Goal: Task Accomplishment & Management: Manage account settings

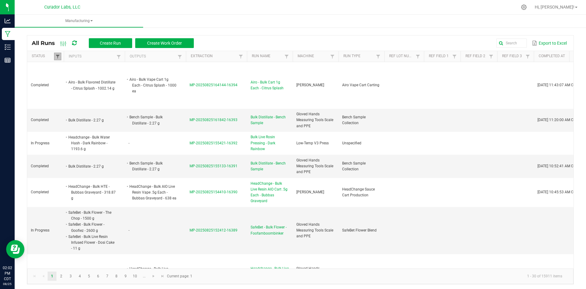
click at [56, 54] on span at bounding box center [57, 56] width 5 height 5
click at [66, 90] on li "Completed" at bounding box center [87, 90] width 59 height 8
checkbox input "false"
click at [98, 111] on button "Filter" at bounding box center [105, 110] width 31 height 13
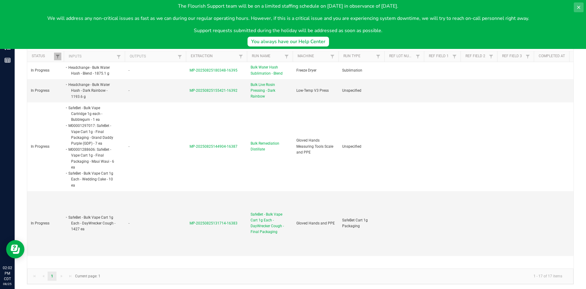
click at [580, 9] on icon at bounding box center [578, 7] width 5 height 5
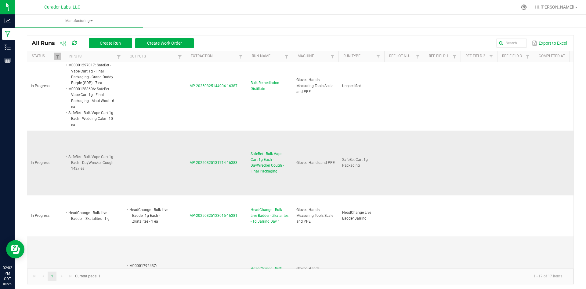
scroll to position [61, 0]
click at [270, 168] on span "SafeBet - Bulk Vape Cart 1g Each - DayWrecker Cough - Final Packaging" at bounding box center [270, 162] width 38 height 24
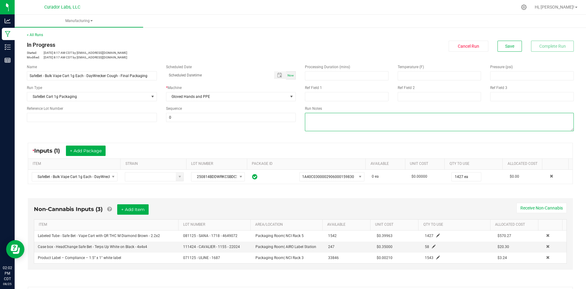
click at [319, 122] on textarea at bounding box center [439, 122] width 269 height 18
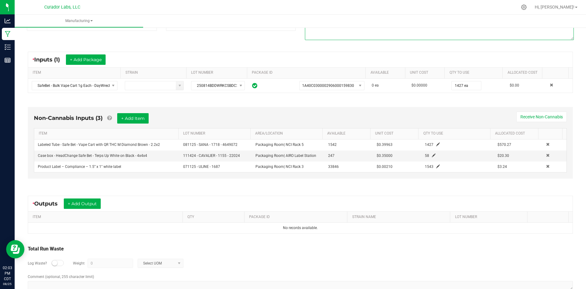
scroll to position [92, 0]
type textarea "qc=sh"
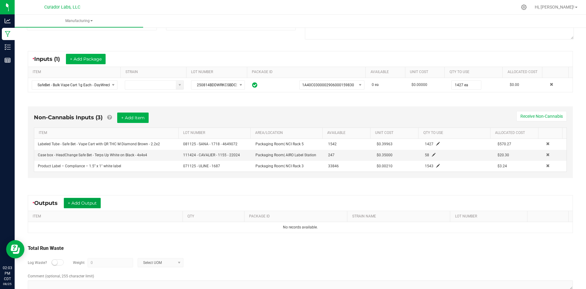
click at [89, 204] on button "+ Add Output" at bounding box center [82, 203] width 37 height 10
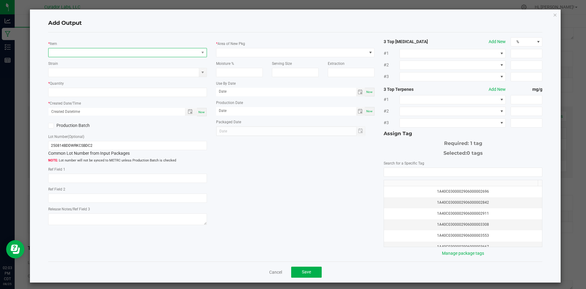
click at [84, 49] on span "NO DATA FOUND" at bounding box center [124, 52] width 151 height 9
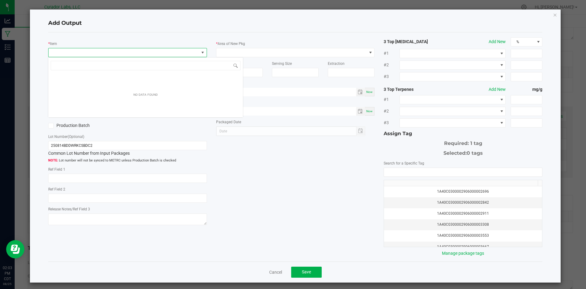
scroll to position [9, 158]
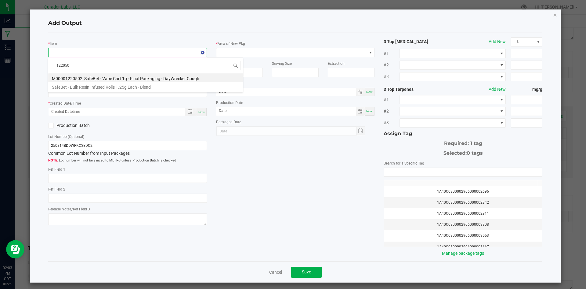
type input "1220502"
click at [81, 77] on li "M00001220502: SafeBet - Vape Cart 1g - Final Packaging - DayWrecker Cough" at bounding box center [145, 77] width 195 height 9
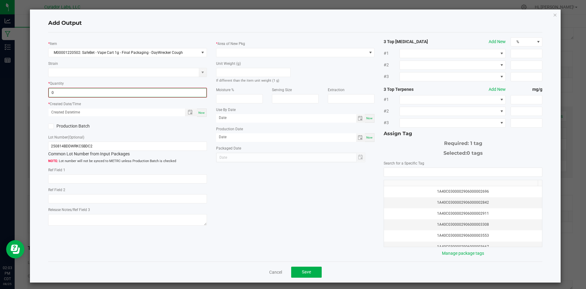
click at [72, 91] on input "0" at bounding box center [128, 92] width 158 height 9
type input "1427 ea"
click at [201, 111] on span "Now" at bounding box center [201, 111] width 6 height 3
type input "08/25/2025 2:04 PM"
type input "[DATE]"
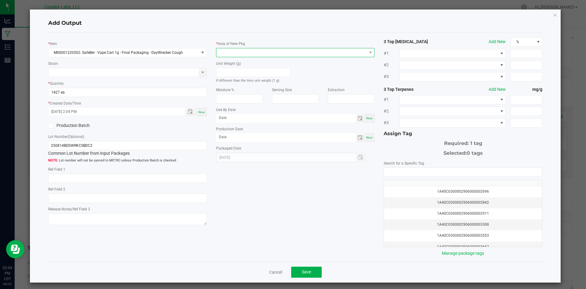
click at [233, 51] on span at bounding box center [291, 52] width 151 height 9
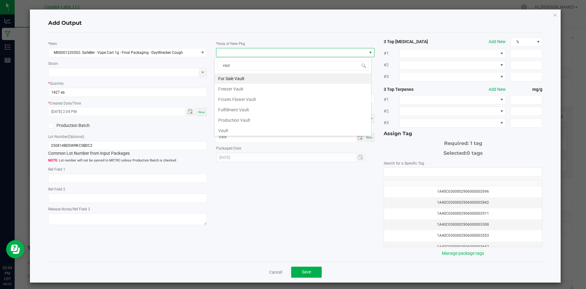
type input "vault"
click at [234, 132] on li "Vault" at bounding box center [293, 130] width 157 height 10
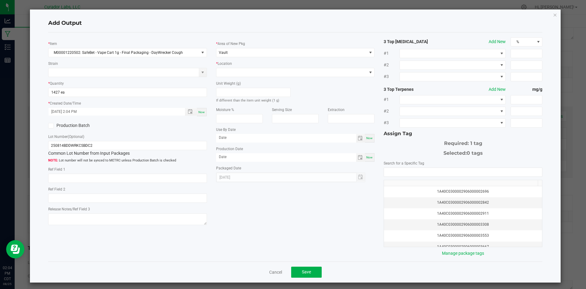
click at [221, 65] on label "Location" at bounding box center [225, 63] width 14 height 5
click at [223, 72] on span at bounding box center [291, 72] width 151 height 9
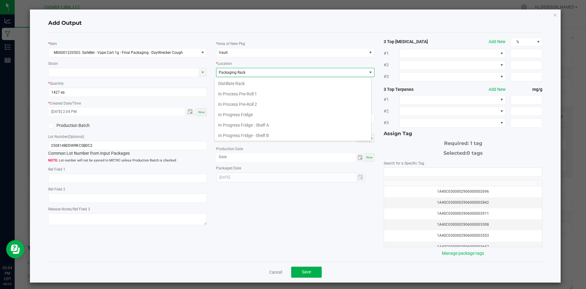
scroll to position [95, 0]
click at [223, 72] on span "Packaging Rack" at bounding box center [232, 72] width 27 height 4
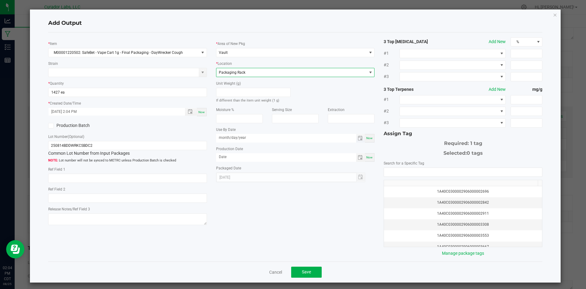
click at [233, 139] on input "month/day/year" at bounding box center [286, 138] width 140 height 8
type input "08/19/2026"
click at [228, 158] on input "month/day/year" at bounding box center [286, 157] width 140 height 8
type input "08/19/2025"
click at [431, 174] on input "NO DATA FOUND" at bounding box center [463, 172] width 158 height 9
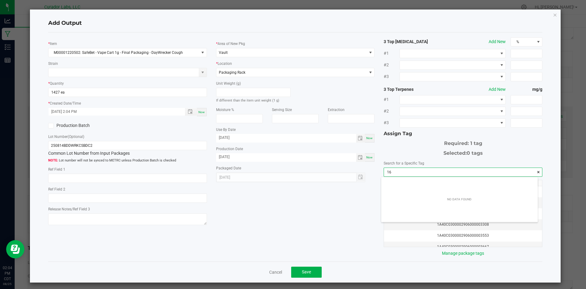
scroll to position [9, 157]
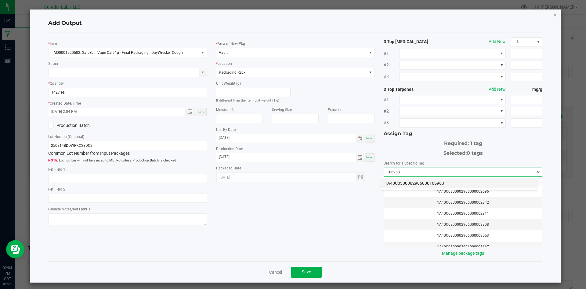
click at [427, 183] on li "1A40C0300002906000166963" at bounding box center [459, 183] width 157 height 10
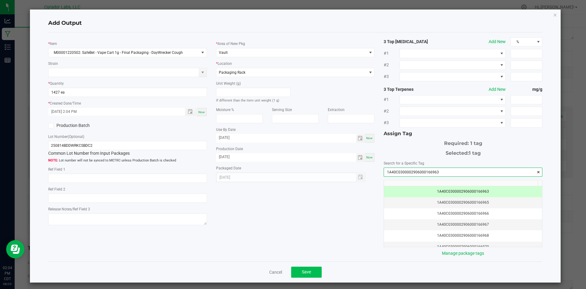
type input "1A40C0300002906000166963"
click at [307, 271] on span "Save" at bounding box center [306, 271] width 9 height 5
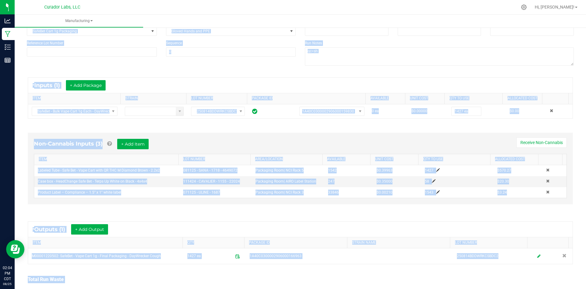
scroll to position [110, 0]
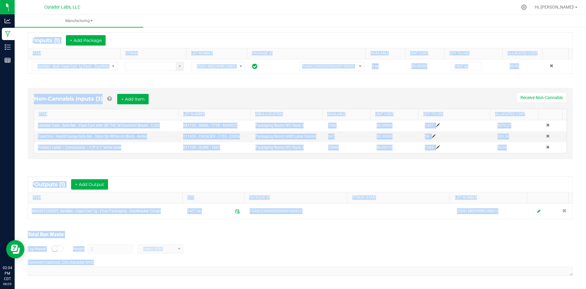
drag, startPoint x: 27, startPoint y: 42, endPoint x: 219, endPoint y: 279, distance: 304.1
click at [239, 288] on html "Analytics Manufacturing Inventory Reports 02:04 PM CDT 08/25/2025 08/25 Curador…" at bounding box center [293, 144] width 586 height 289
copy manufacturing-process-run "In Progress Started: Aug 25, 2025 8:17 AM CDT by grant@curadorbrands.com Modifi…"
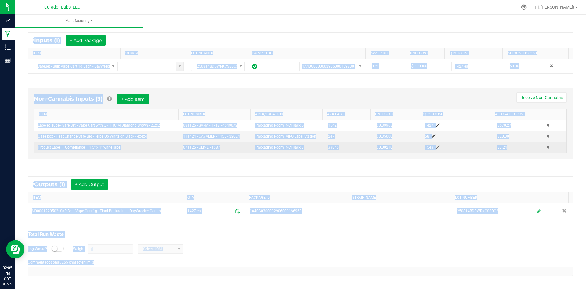
copy manufacturing-process-run "In Progress Started: Aug 25, 2025 8:17 AM CDT by grant@curadorbrands.com Modifi…"
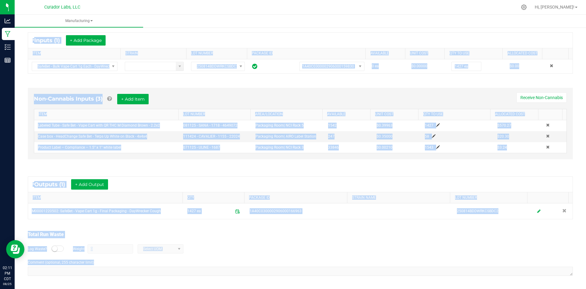
copy manufacturing-process-run "In Progress Started: Aug 25, 2025 8:17 AM CDT by grant@curadorbrands.com Modifi…"
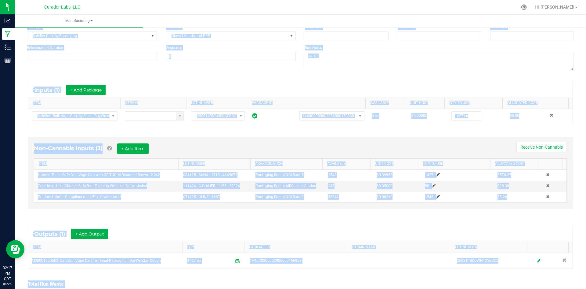
scroll to position [0, 0]
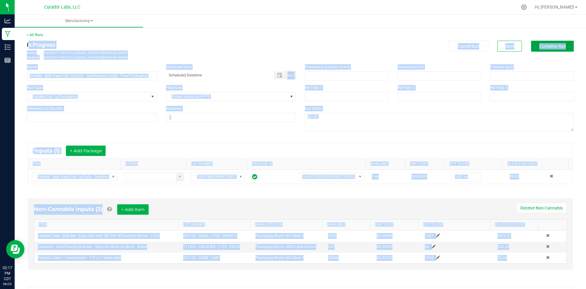
click at [531, 48] on button "Complete Run" at bounding box center [552, 46] width 43 height 11
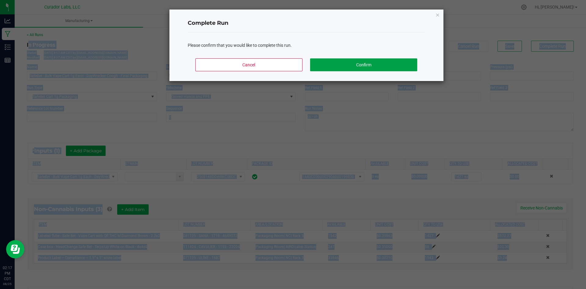
drag, startPoint x: 363, startPoint y: 67, endPoint x: 360, endPoint y: 64, distance: 3.9
click at [363, 66] on button "Confirm" at bounding box center [363, 64] width 107 height 13
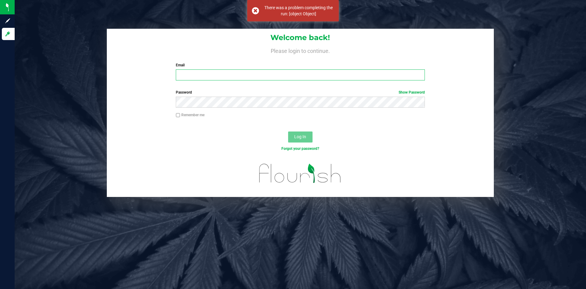
type input "[PERSON_NAME][EMAIL_ADDRESS][DOMAIN_NAME]"
click at [294, 135] on span "Log In" at bounding box center [300, 136] width 12 height 5
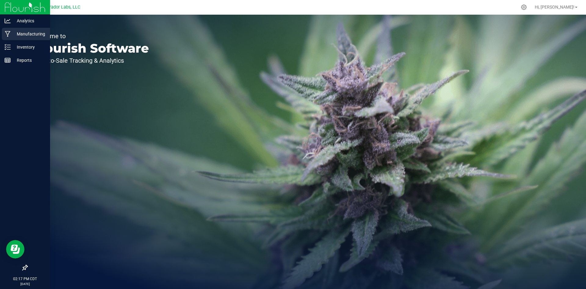
click at [14, 35] on p "Manufacturing" at bounding box center [29, 33] width 37 height 7
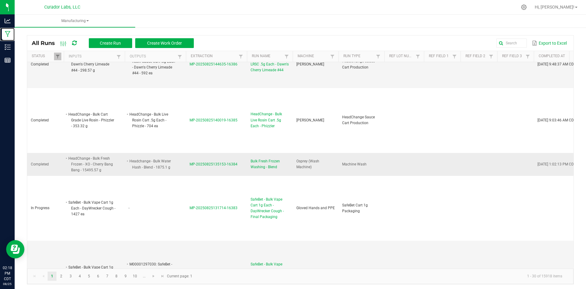
scroll to position [672, 0]
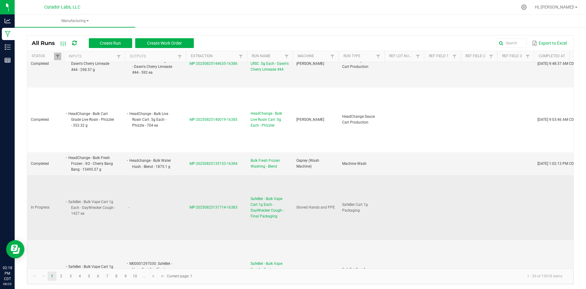
click at [266, 196] on span "SafeBet - Bulk Vape Cart 1g Each - DayWrecker Cough - Final Packaging" at bounding box center [270, 208] width 38 height 24
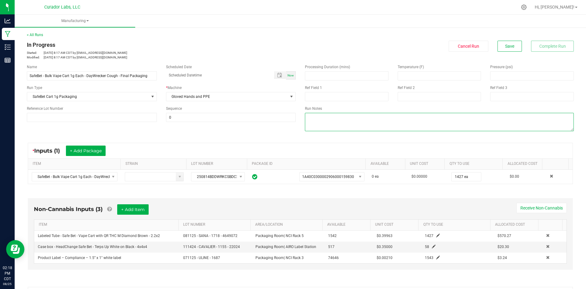
click at [353, 131] on textarea at bounding box center [439, 122] width 269 height 18
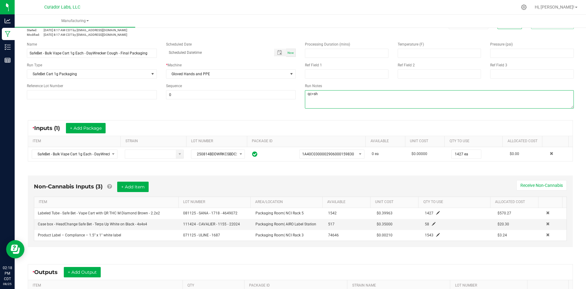
scroll to position [61, 0]
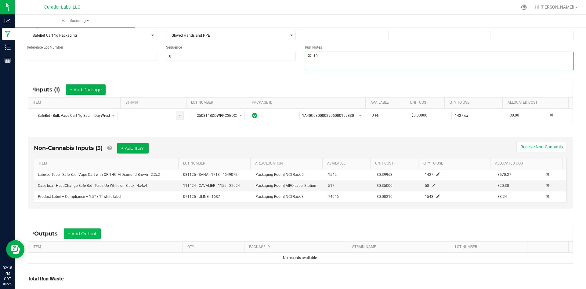
type textarea "qc=sh"
click at [92, 232] on button "+ Add Output" at bounding box center [82, 233] width 37 height 10
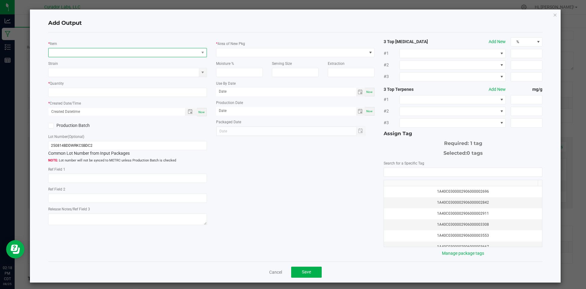
click at [69, 54] on span "NO DATA FOUND" at bounding box center [124, 52] width 151 height 9
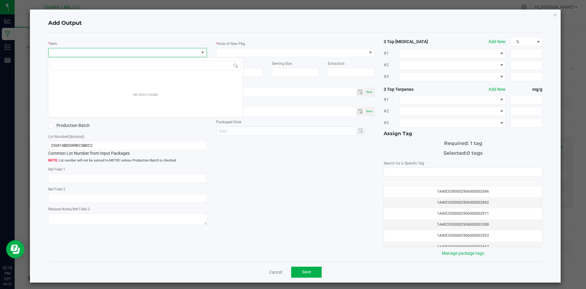
scroll to position [9, 158]
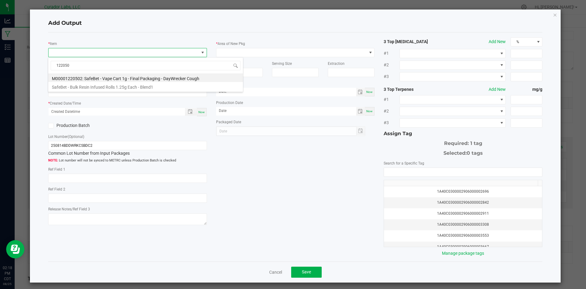
type input "1220502"
click at [106, 77] on li "M00001220502: SafeBet - Vape Cart 1g - Final Packaging - DayWrecker Cough" at bounding box center [145, 77] width 195 height 9
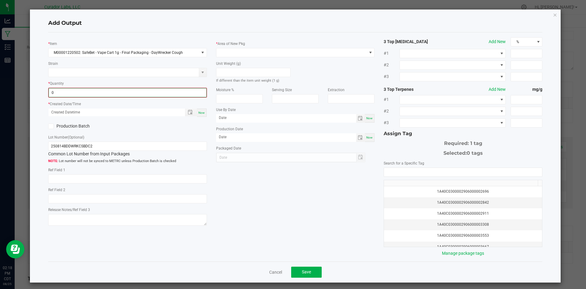
click at [74, 92] on input "0" at bounding box center [128, 92] width 158 height 9
type input "1427 ea"
click at [204, 111] on div "Now" at bounding box center [202, 112] width 10 height 8
type input "08/25/2025 2:18 PM"
type input "[DATE]"
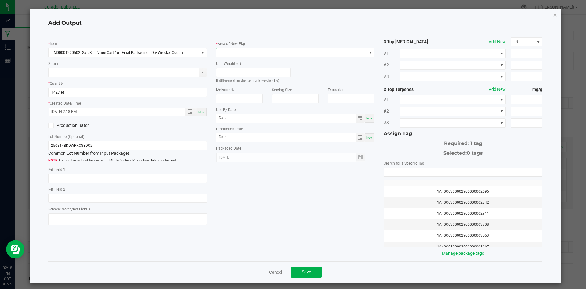
click at [235, 49] on span at bounding box center [291, 52] width 151 height 9
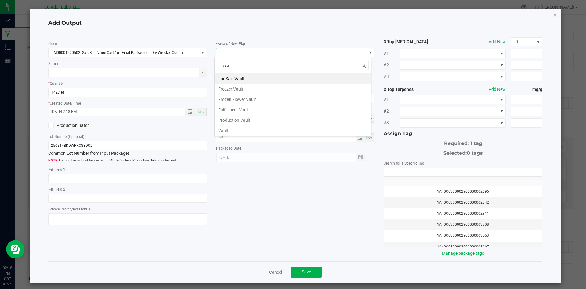
type input "vaul"
click at [238, 127] on li "Vault" at bounding box center [293, 130] width 157 height 10
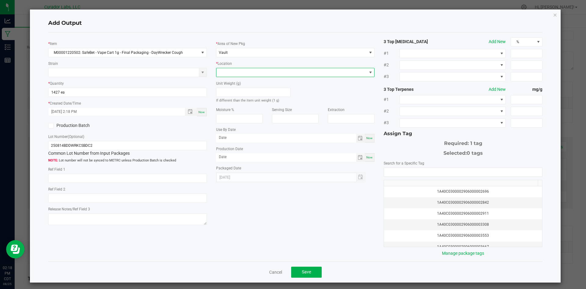
click at [238, 71] on span at bounding box center [291, 72] width 151 height 9
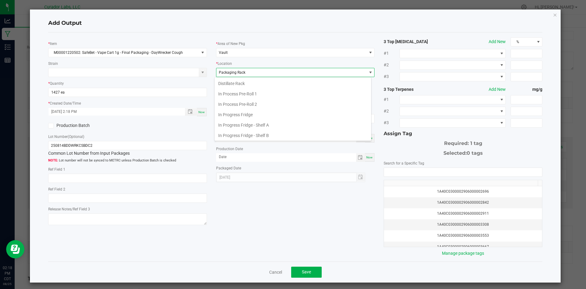
scroll to position [95, 0]
click at [237, 74] on span "Packaging Rack" at bounding box center [232, 72] width 27 height 4
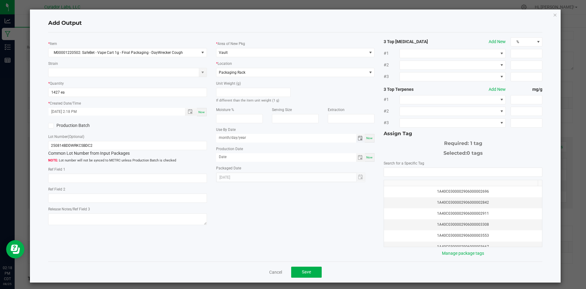
click at [235, 136] on input "month/day/year" at bounding box center [286, 138] width 140 height 8
type input "08/19/2026"
click at [243, 156] on input "month/day/year" at bounding box center [286, 157] width 140 height 8
type input "08/19/2025"
click at [416, 171] on input "NO DATA FOUND" at bounding box center [463, 172] width 158 height 9
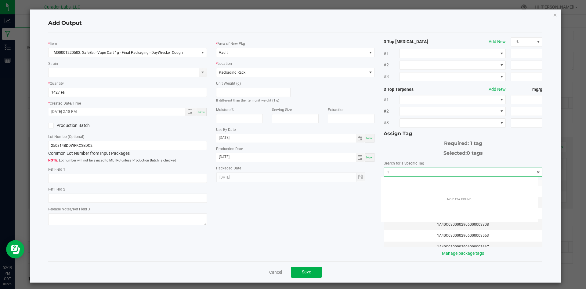
scroll to position [9, 157]
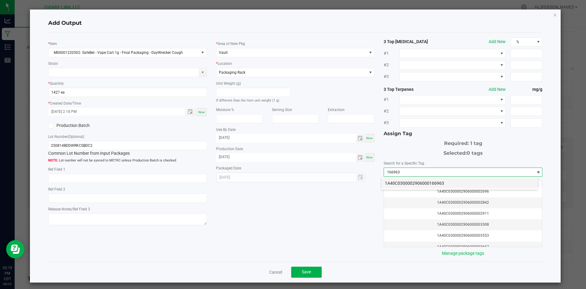
click at [415, 181] on li "1A40C0300002906000166963" at bounding box center [459, 183] width 157 height 10
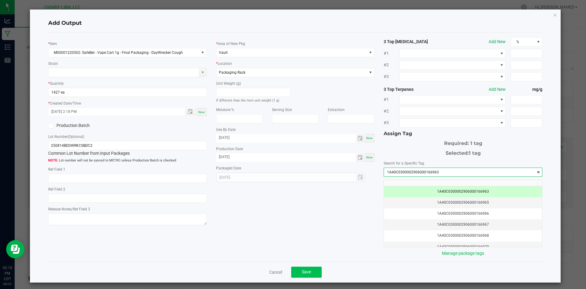
type input "1A40C0300002906000166963"
click at [305, 266] on button "Save" at bounding box center [306, 271] width 31 height 11
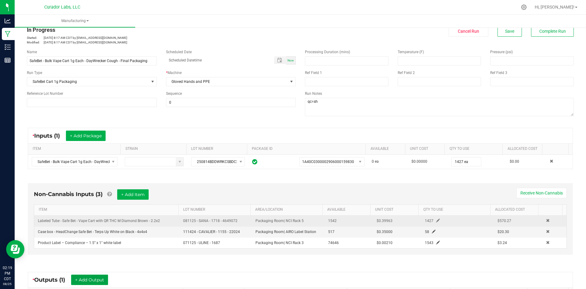
scroll to position [0, 0]
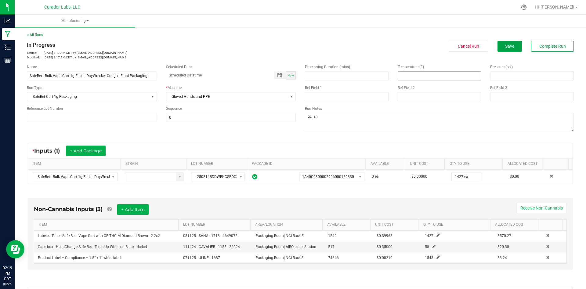
drag, startPoint x: 500, startPoint y: 48, endPoint x: 442, endPoint y: 73, distance: 63.2
click at [500, 49] on button "Save" at bounding box center [510, 46] width 24 height 11
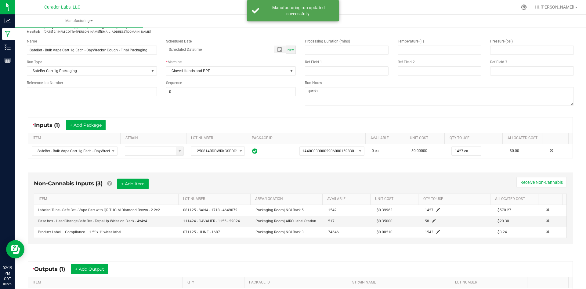
scroll to position [19, 0]
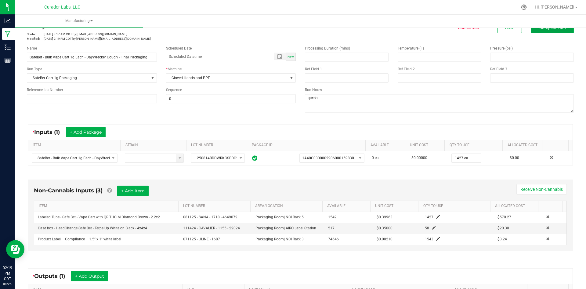
click at [533, 33] on button "Complete Run" at bounding box center [552, 27] width 43 height 11
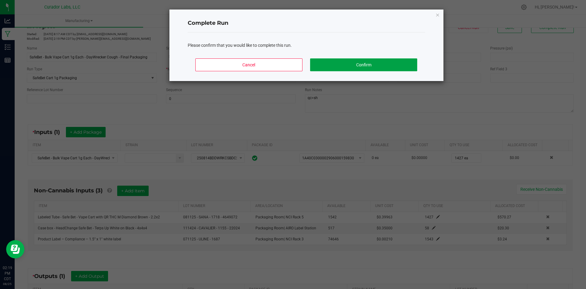
click at [354, 62] on button "Confirm" at bounding box center [363, 64] width 107 height 13
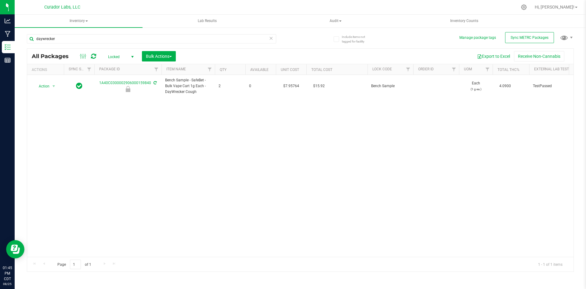
type input "daywrecker"
click at [132, 55] on span "select" at bounding box center [132, 56] width 5 height 5
click at [123, 65] on li "Active Only" at bounding box center [119, 66] width 33 height 9
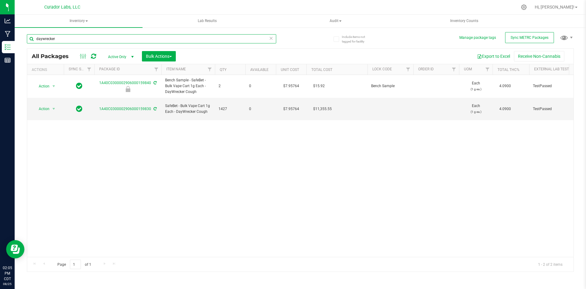
drag, startPoint x: 68, startPoint y: 37, endPoint x: 17, endPoint y: 44, distance: 52.1
click at [17, 44] on div "Include items not tagged for facility Manage package tags Sync METRC Packages d…" at bounding box center [301, 120] width 572 height 186
type input "[GEOGRAPHIC_DATA]"
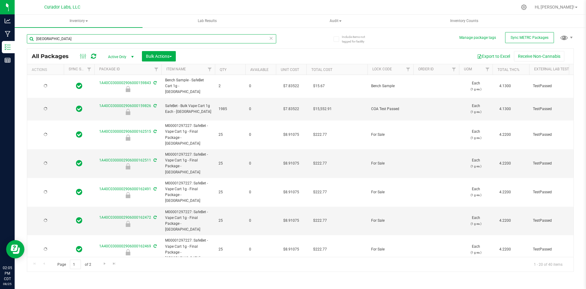
type input "[DATE]"
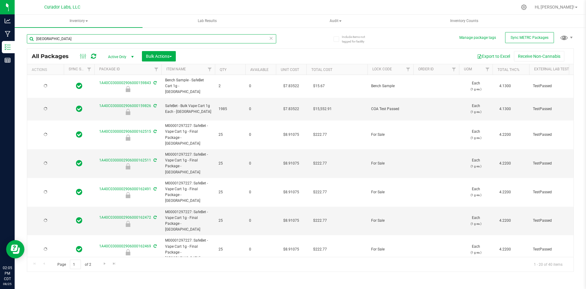
type input "[DATE]"
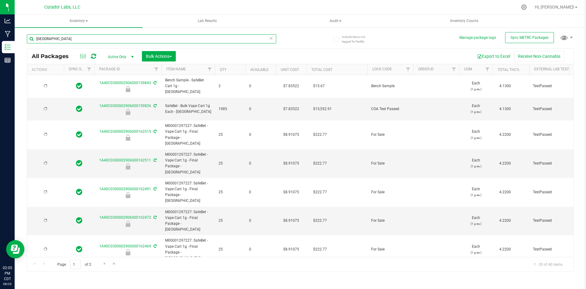
type input "[DATE]"
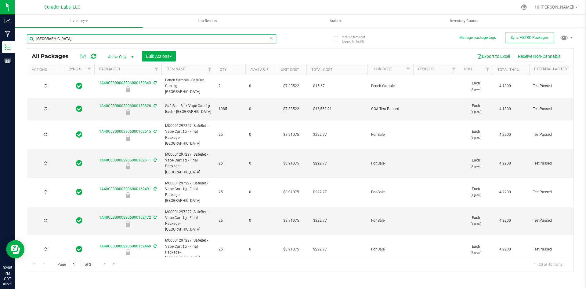
type input "[DATE]"
click at [94, 38] on input "[GEOGRAPHIC_DATA]" at bounding box center [151, 38] width 249 height 9
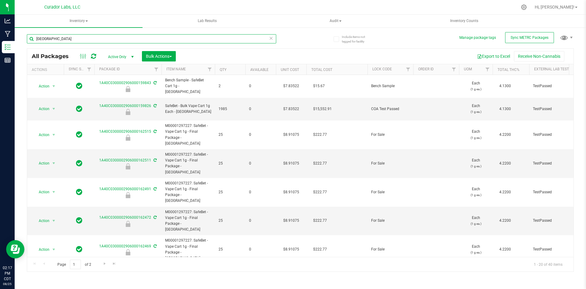
click at [94, 38] on input "[GEOGRAPHIC_DATA]" at bounding box center [151, 38] width 249 height 9
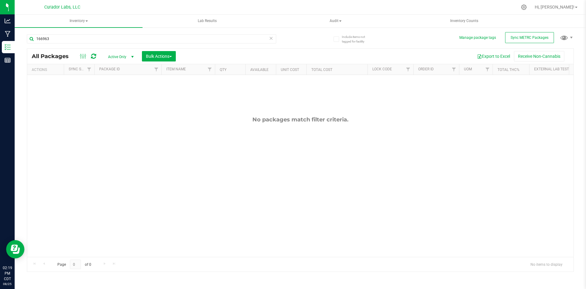
click at [93, 57] on icon at bounding box center [93, 56] width 5 height 6
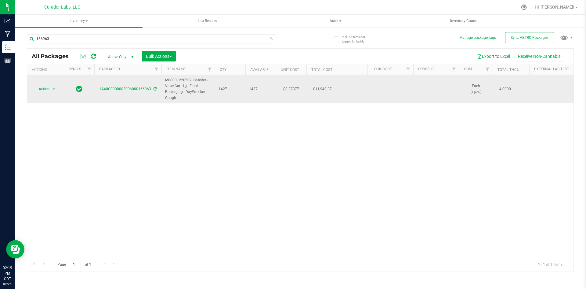
drag, startPoint x: 177, startPoint y: 99, endPoint x: 163, endPoint y: 82, distance: 21.5
click at [163, 82] on td "M00001220502: SafeBet - Vape Cart 1g - Final Packaging - DayWrecker Cough" at bounding box center [188, 89] width 53 height 28
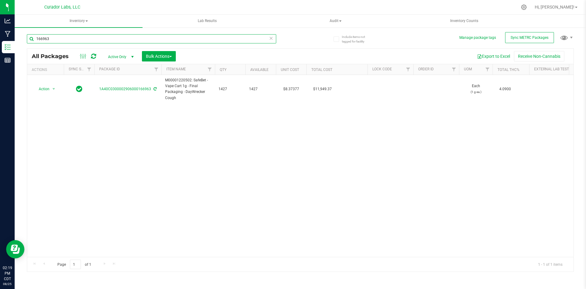
drag, startPoint x: 167, startPoint y: 85, endPoint x: 56, endPoint y: 38, distance: 120.8
click at [56, 38] on input "166963" at bounding box center [151, 38] width 249 height 9
paste input "In Progress Started: [DATE] 8:17 AM CDT by [EMAIL_ADDRESS][DOMAIN_NAME] Modifie…"
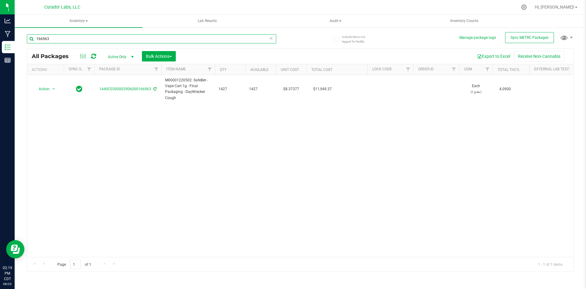
type input "In Progress Started: [DATE] 8:17 AM CDT by [EMAIL_ADDRESS][DOMAIN_NAME] Modifie…"
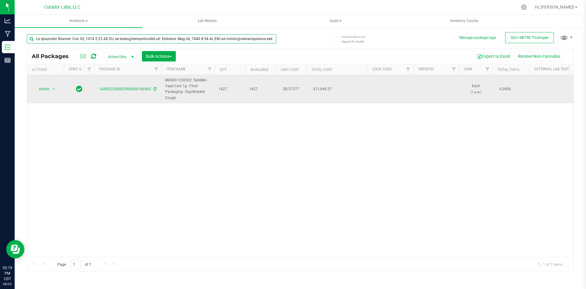
scroll to position [0, 2451]
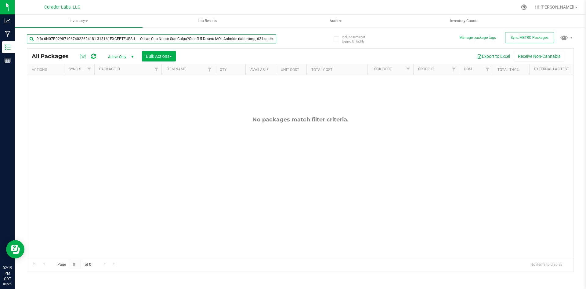
click at [165, 38] on input "text" at bounding box center [151, 38] width 249 height 9
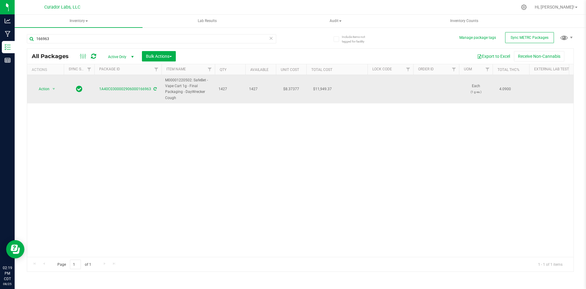
drag, startPoint x: 178, startPoint y: 97, endPoint x: 166, endPoint y: 81, distance: 20.1
click at [166, 81] on span "M00001220502: SafeBet - Vape Cart 1g - Final Packaging - DayWrecker Cough" at bounding box center [188, 89] width 46 height 24
copy span "M00001220502: SafeBet - Vape Cart 1g - Final Packaging - DayWrecker Cough"
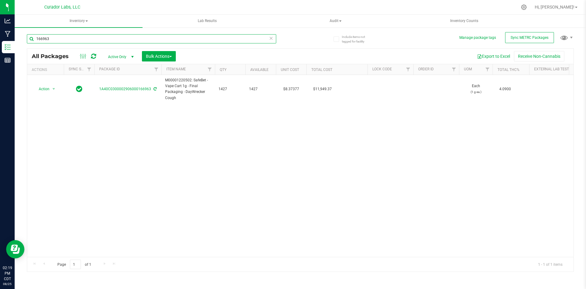
click at [58, 37] on input "166963" at bounding box center [151, 38] width 249 height 9
paste input "M00001220502: SafeBet - Vape Cart 1g - Final Packaging - DayWrecker Cough"
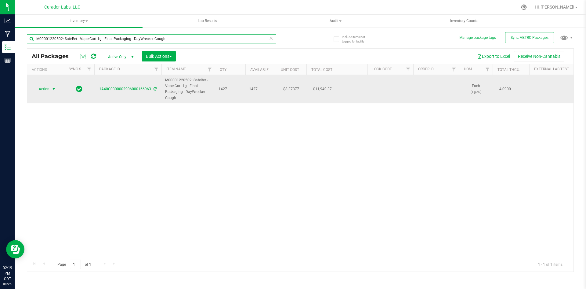
type input "M00001220502: SafeBet - Vape Cart 1g - Final Packaging - DayWrecker Cough"
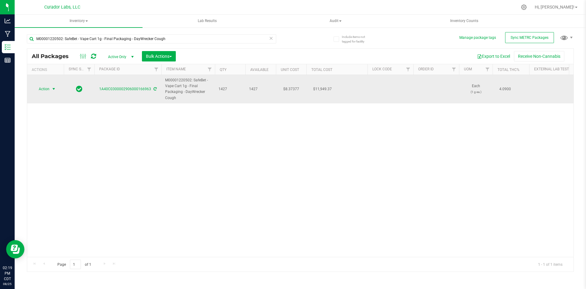
click at [41, 89] on span "Action" at bounding box center [41, 89] width 16 height 9
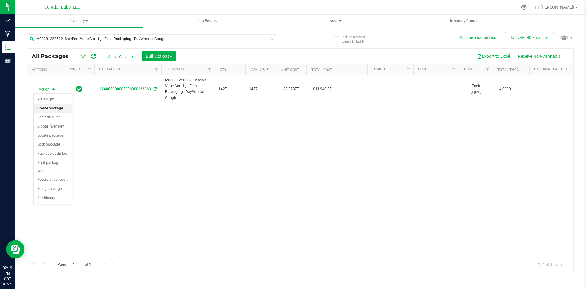
click at [45, 110] on li "Create package" at bounding box center [53, 108] width 38 height 9
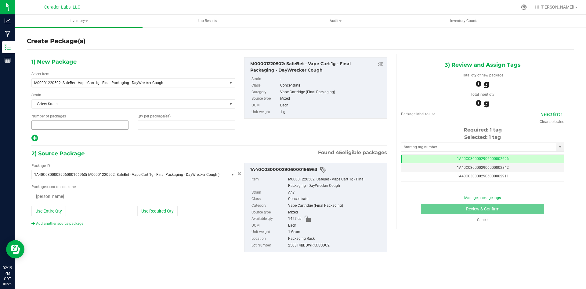
type input "1"
type input "0"
click at [150, 126] on span at bounding box center [186, 124] width 97 height 9
type input "2"
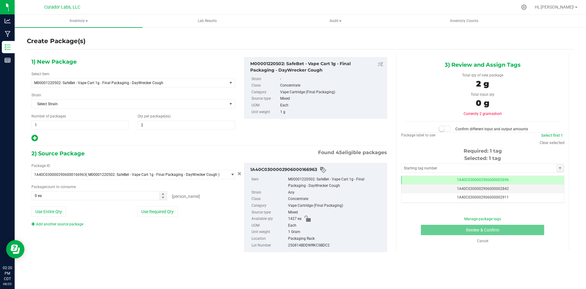
click at [36, 140] on icon at bounding box center [34, 138] width 6 height 8
type input "2"
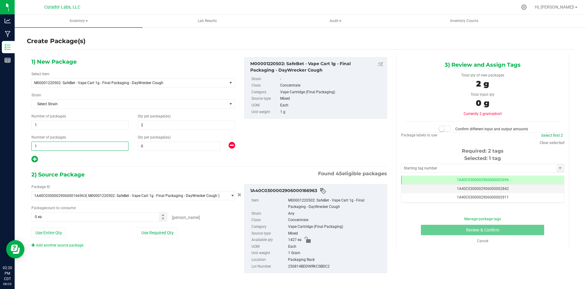
drag, startPoint x: 45, startPoint y: 145, endPoint x: 31, endPoint y: 145, distance: 14.4
click at [31, 145] on div "Number of packages 1 1" at bounding box center [80, 142] width 106 height 16
type input "57"
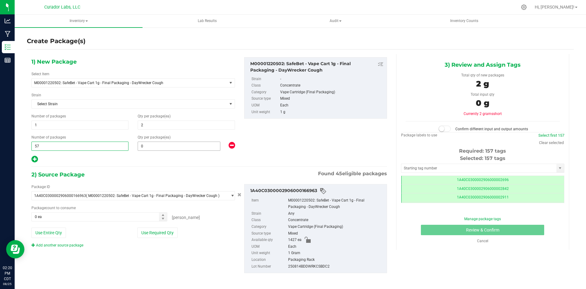
type input "57"
click at [153, 144] on span at bounding box center [179, 145] width 83 height 9
type input "25"
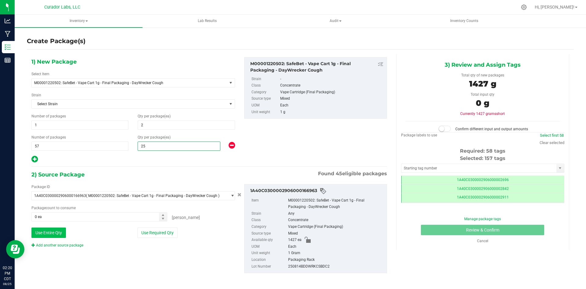
click at [56, 230] on button "Use Entire Qty" at bounding box center [48, 232] width 35 height 10
type input "1427 ea"
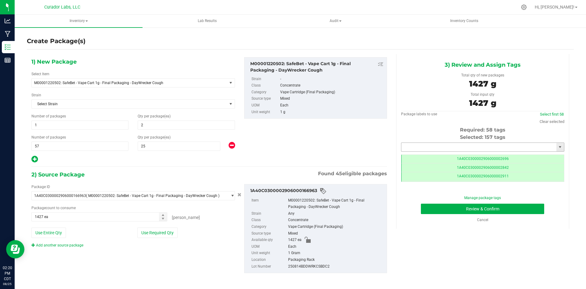
click at [427, 146] on input "text" at bounding box center [479, 147] width 155 height 9
click at [440, 157] on li "1A40C0300002906000167537" at bounding box center [478, 157] width 161 height 9
type input "1A40C0300002906000167537"
click at [418, 71] on div "3) Review and Assign Tags Total qty of new packages 1427 g Total input qty 1427…" at bounding box center [482, 141] width 173 height 174
click at [451, 210] on button "Review & Confirm" at bounding box center [482, 208] width 123 height 10
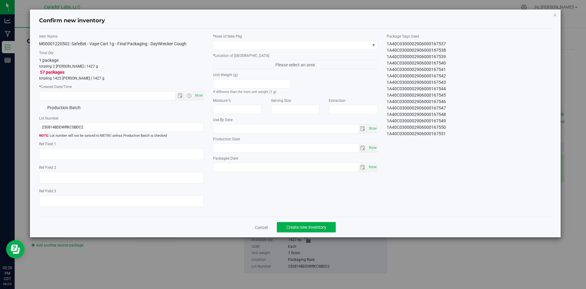
type input "[DATE]"
click at [197, 95] on span "Now" at bounding box center [199, 95] width 10 height 9
type input "[DATE] 2:20 PM"
click at [251, 48] on span at bounding box center [291, 45] width 157 height 9
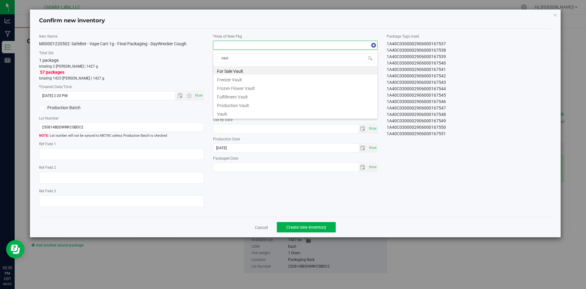
type input "vault"
drag, startPoint x: 230, startPoint y: 112, endPoint x: 233, endPoint y: 109, distance: 3.7
click at [231, 111] on li "Vault" at bounding box center [295, 113] width 164 height 9
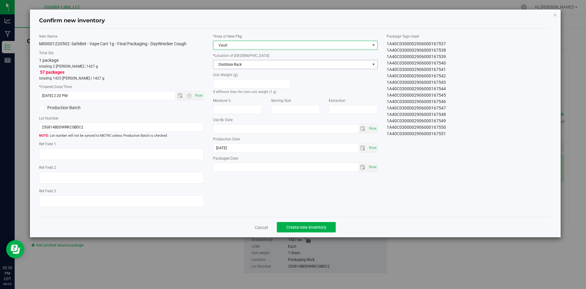
click at [246, 61] on span "Distillate Rack" at bounding box center [291, 64] width 157 height 9
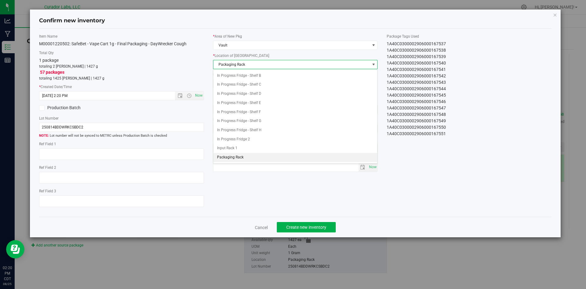
click at [242, 64] on span "Packaging Rack" at bounding box center [291, 64] width 157 height 9
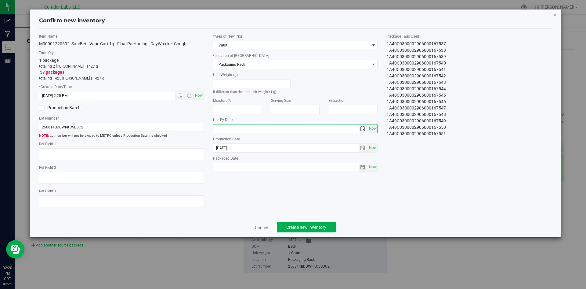
click at [238, 129] on input "text" at bounding box center [285, 128] width 145 height 9
type input "[DATE]"
drag, startPoint x: 369, startPoint y: 164, endPoint x: 373, endPoint y: 156, distance: 9.1
click at [369, 163] on span "Now" at bounding box center [373, 166] width 10 height 9
type input "[DATE]"
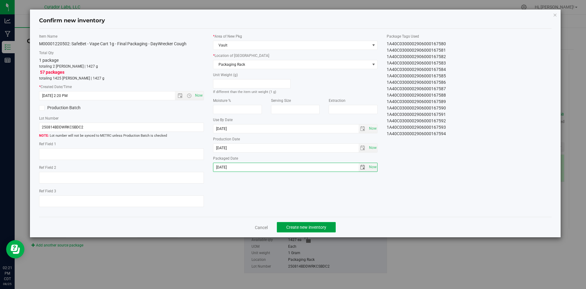
click at [303, 228] on span "Create new inventory" at bounding box center [306, 226] width 40 height 5
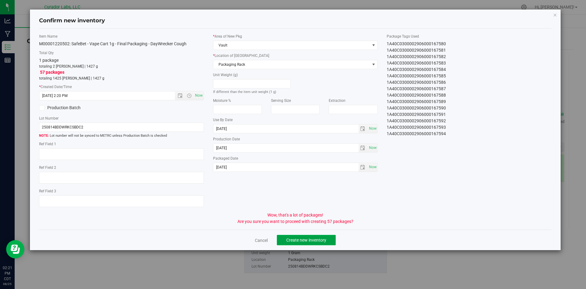
click at [293, 239] on span "Create new inventory" at bounding box center [306, 239] width 40 height 5
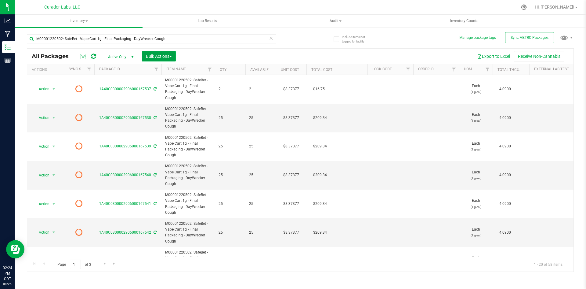
click at [154, 58] on span "Bulk Actions" at bounding box center [159, 56] width 26 height 5
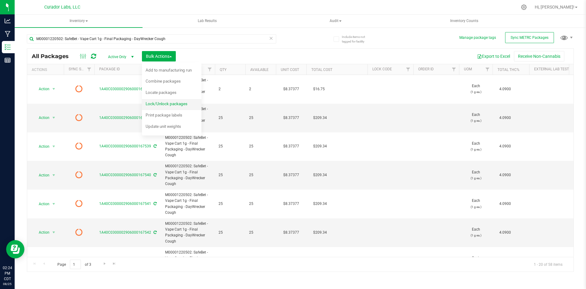
click at [162, 106] on span "Lock/Unlock packages" at bounding box center [167, 103] width 42 height 5
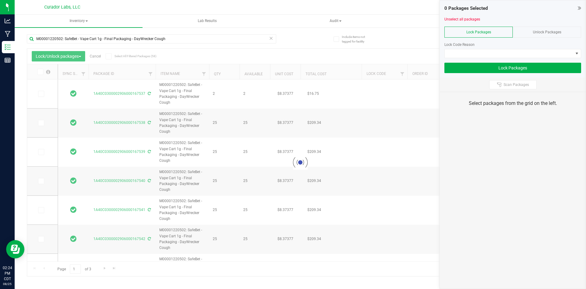
type input "[DATE]"
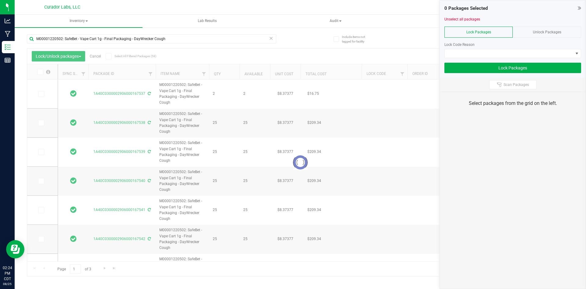
type input "[DATE]"
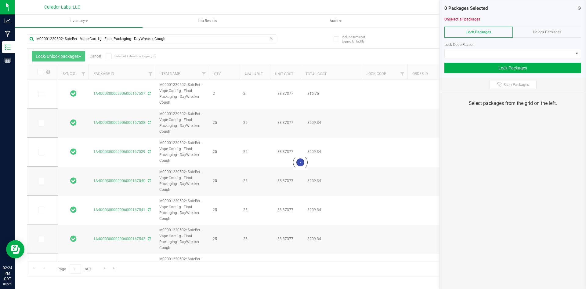
type input "[DATE]"
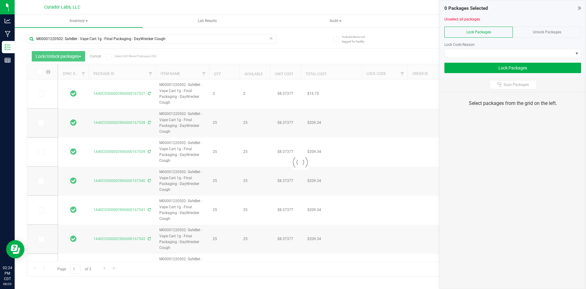
type input "[DATE]"
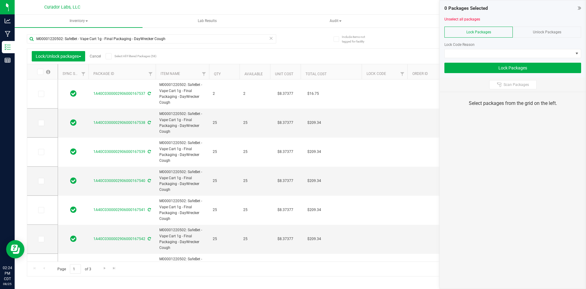
click at [579, 8] on icon at bounding box center [579, 8] width 3 height 6
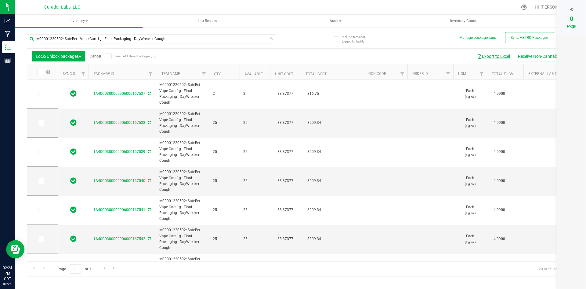
click at [500, 55] on button "Export to Excel" at bounding box center [493, 56] width 41 height 10
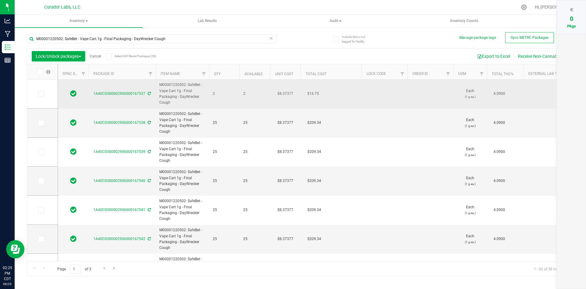
drag, startPoint x: 171, startPoint y: 101, endPoint x: 161, endPoint y: 84, distance: 19.9
click at [161, 84] on span "M00001220502: SafeBet - Vape Cart 1g - Final Packaging - DayWrecker Cough" at bounding box center [182, 94] width 46 height 24
copy span "M00001220502: SafeBet - Vape Cart 1g - Final Packaging - DayWrecker Cough"
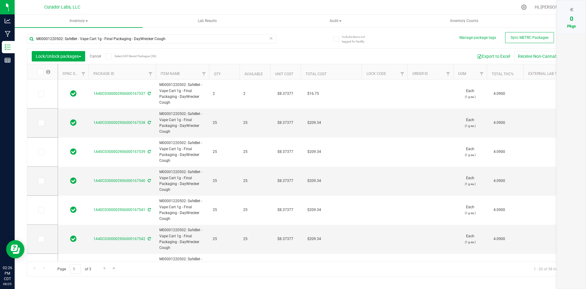
click at [108, 56] on icon at bounding box center [109, 56] width 4 height 0
click at [0, 0] on input "Select All Filtered Packages (58)" at bounding box center [0, 0] width 0 height 0
click at [572, 10] on icon at bounding box center [571, 9] width 3 height 6
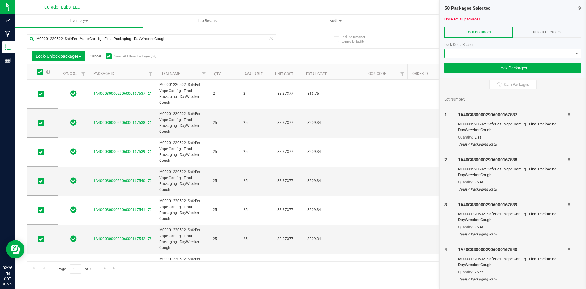
click at [506, 51] on span at bounding box center [509, 53] width 129 height 9
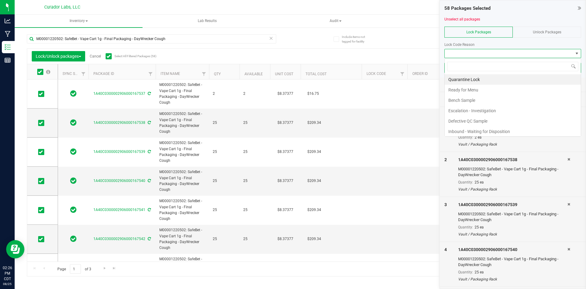
scroll to position [9, 137]
click at [485, 85] on li "Ready for Menu" at bounding box center [513, 90] width 136 height 10
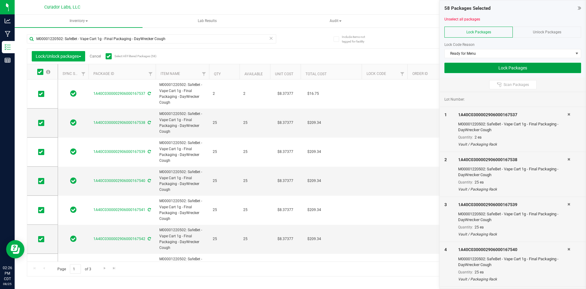
click at [469, 69] on button "Lock Packages" at bounding box center [513, 68] width 137 height 10
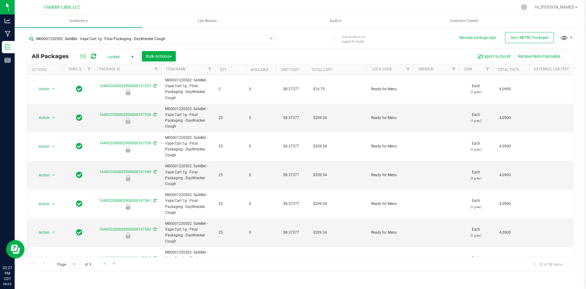
click at [270, 39] on icon at bounding box center [271, 37] width 4 height 7
click at [122, 55] on span "Locked" at bounding box center [120, 57] width 34 height 9
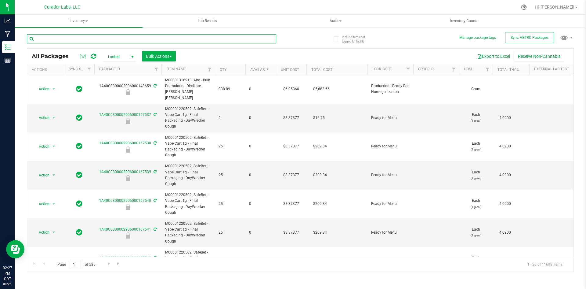
click at [210, 39] on input "text" at bounding box center [151, 38] width 249 height 9
click at [405, 67] on link "Filter" at bounding box center [408, 69] width 10 height 10
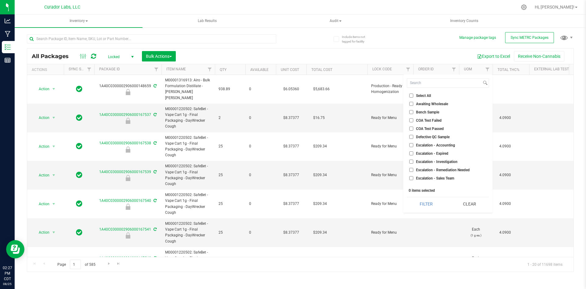
click at [410, 127] on input "COA Test Passed" at bounding box center [411, 128] width 4 height 4
checkbox input "true"
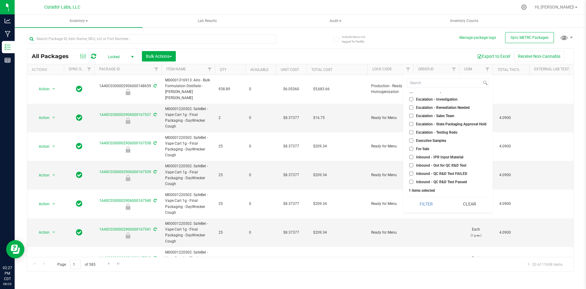
scroll to position [122, 0]
click at [409, 177] on input "Out for COA Test" at bounding box center [411, 179] width 4 height 4
checkbox input "true"
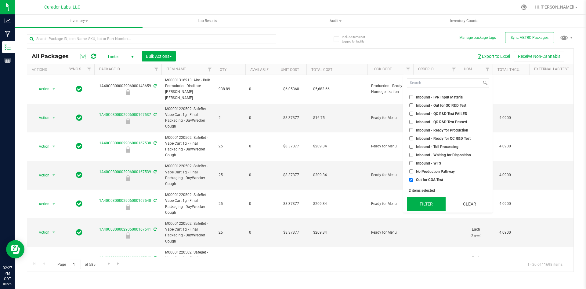
click at [438, 204] on button "Filter" at bounding box center [426, 203] width 39 height 13
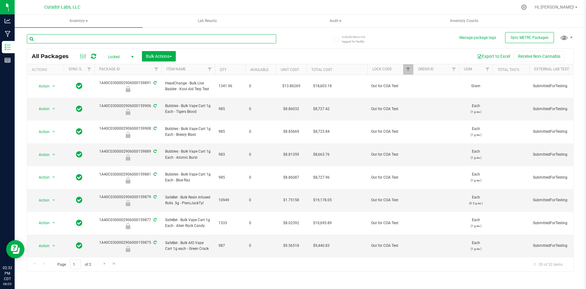
click at [118, 41] on input "text" at bounding box center [151, 38] width 249 height 9
type input "terp tick"
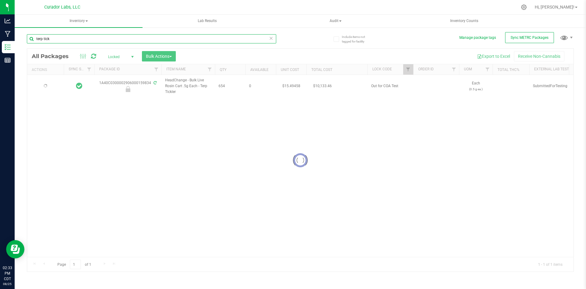
type input "[DATE]"
type input "terp tick"
click at [268, 38] on input "terp tick" at bounding box center [151, 38] width 249 height 9
drag, startPoint x: 56, startPoint y: 38, endPoint x: 23, endPoint y: 38, distance: 33.6
click at [23, 38] on div "Include items not tagged for facility Manage package tags Sync METRC Packages t…" at bounding box center [301, 120] width 572 height 186
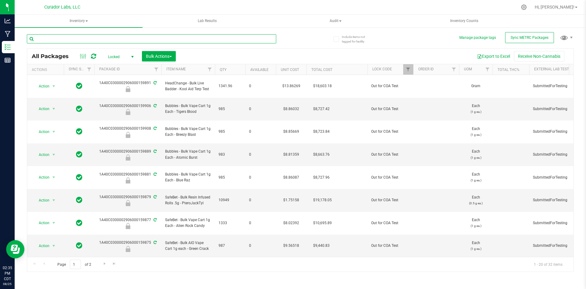
click at [119, 39] on input "text" at bounding box center [151, 38] width 249 height 9
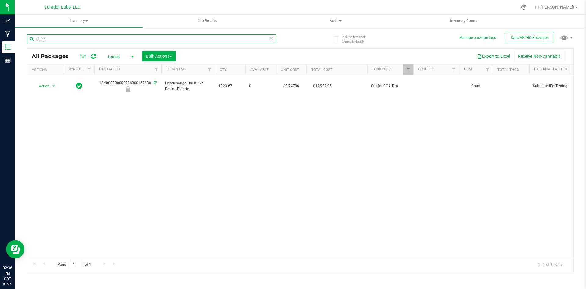
type input "phizz"
